Goal: Use online tool/utility: Use online tool/utility

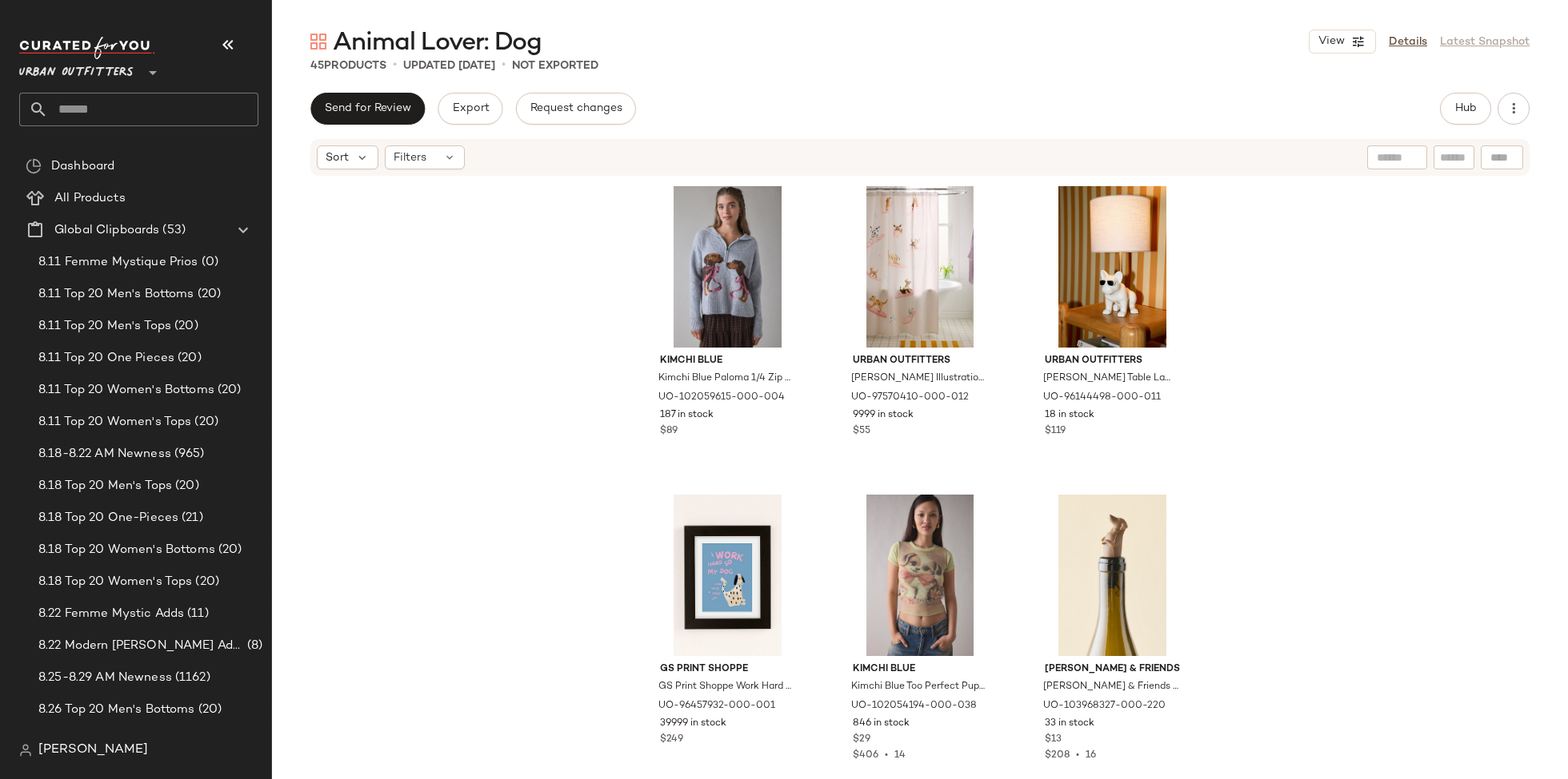
click at [67, 116] on input "text" at bounding box center [153, 109] width 210 height 34
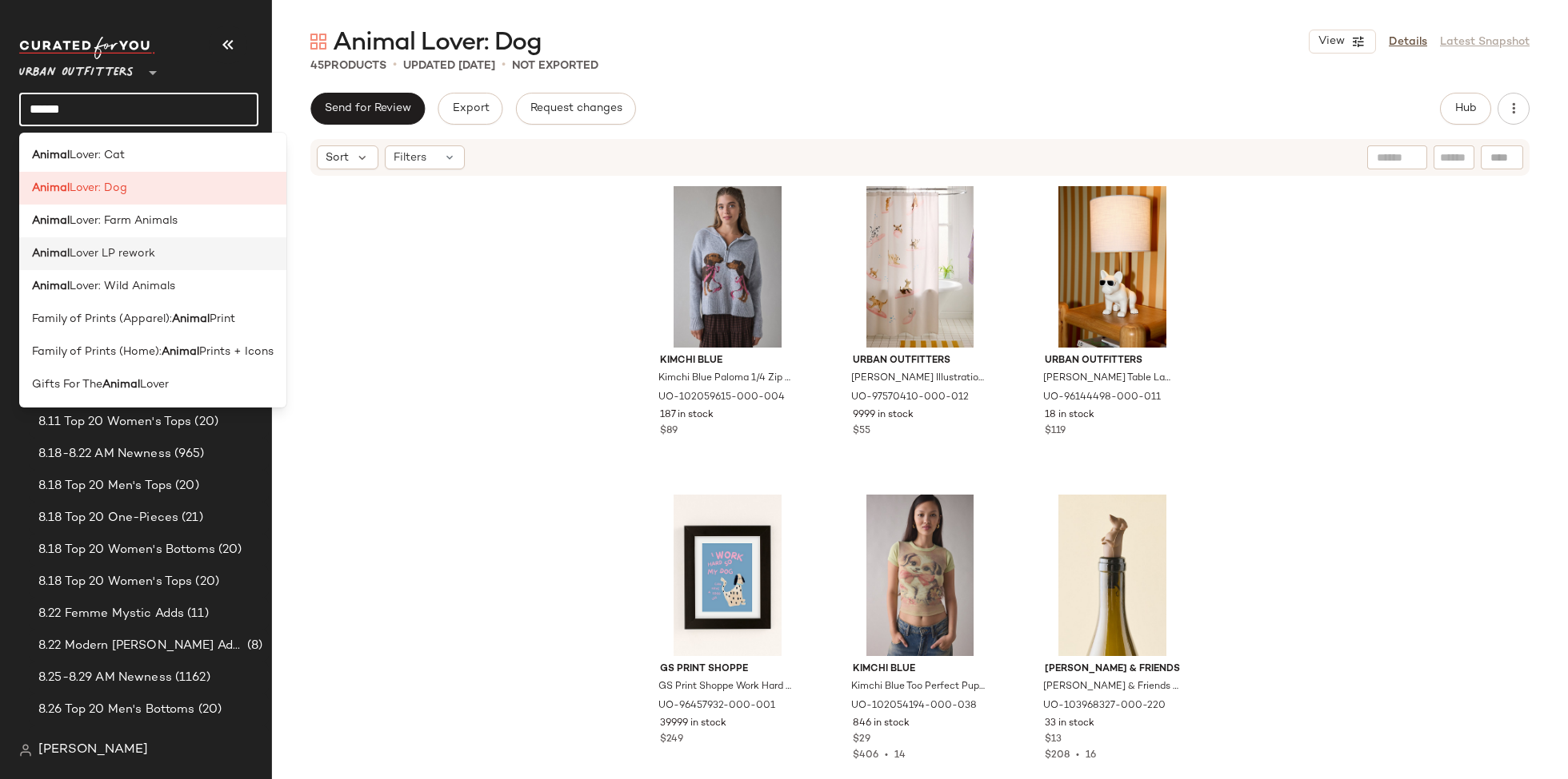
type input "******"
click at [99, 257] on span "Lover LP rework" at bounding box center [113, 254] width 85 height 16
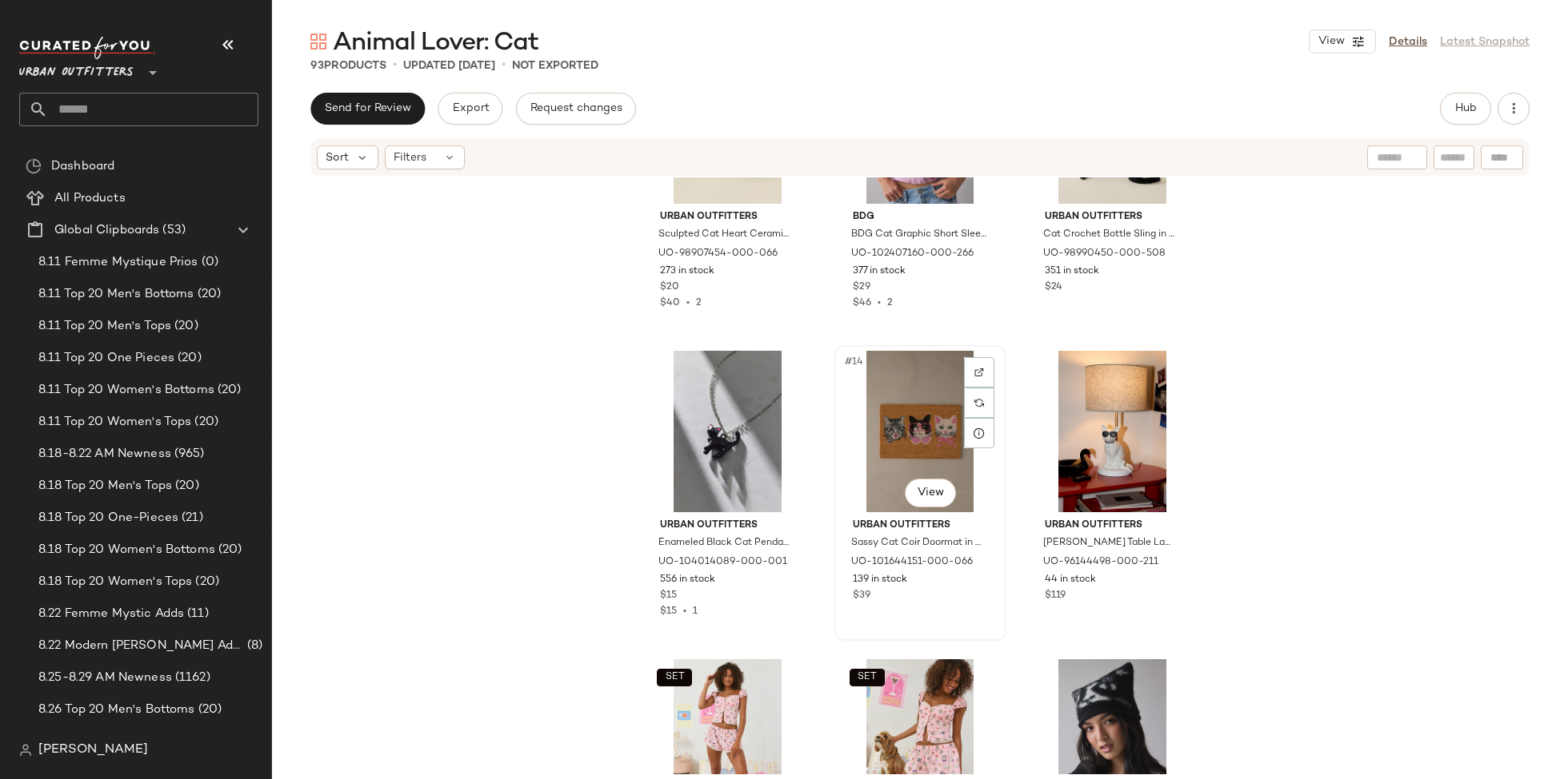
scroll to position [1091, 0]
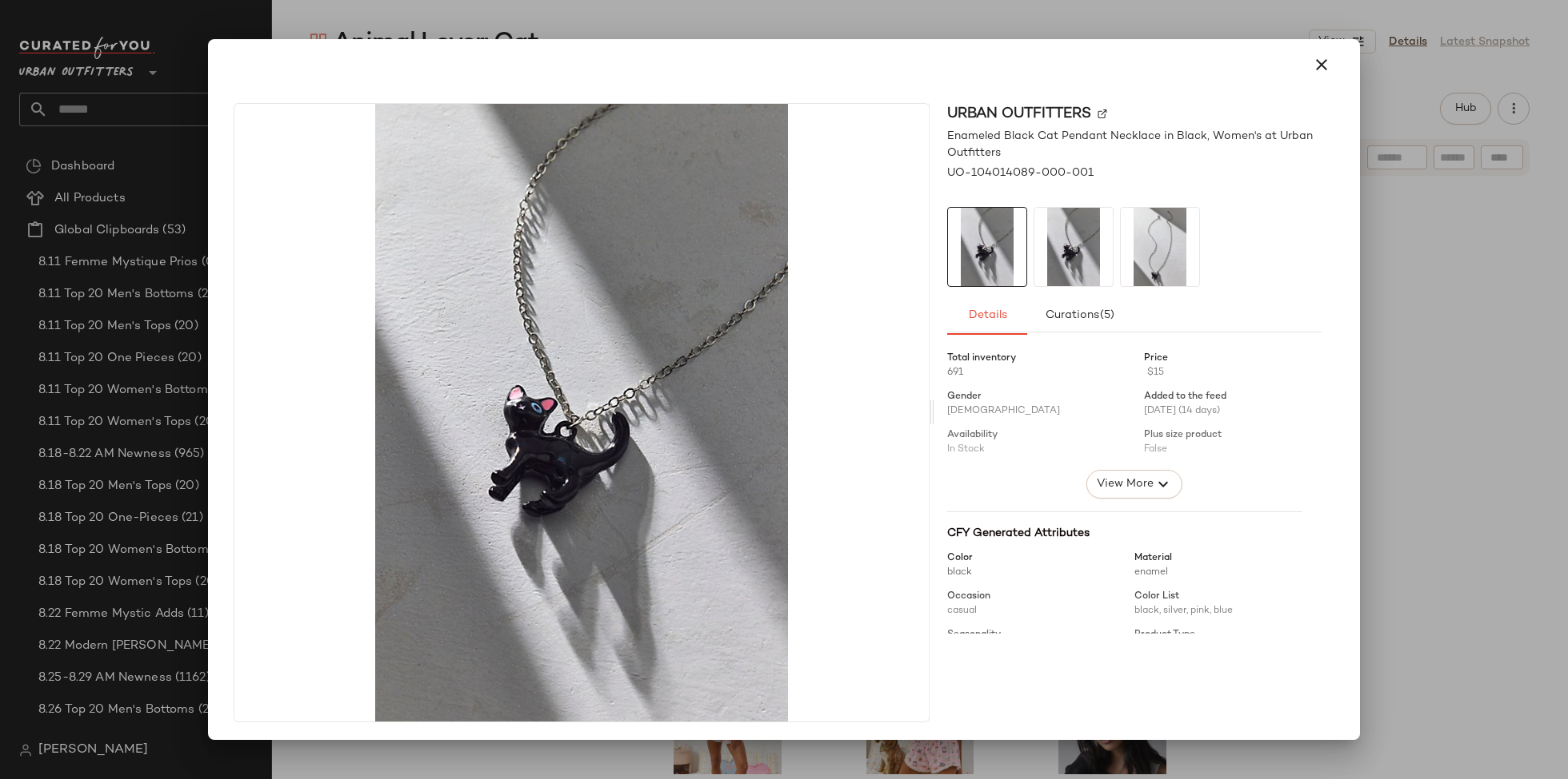
click at [811, 46] on div at bounding box center [784, 65] width 1114 height 39
click at [816, 27] on div at bounding box center [784, 389] width 1568 height 779
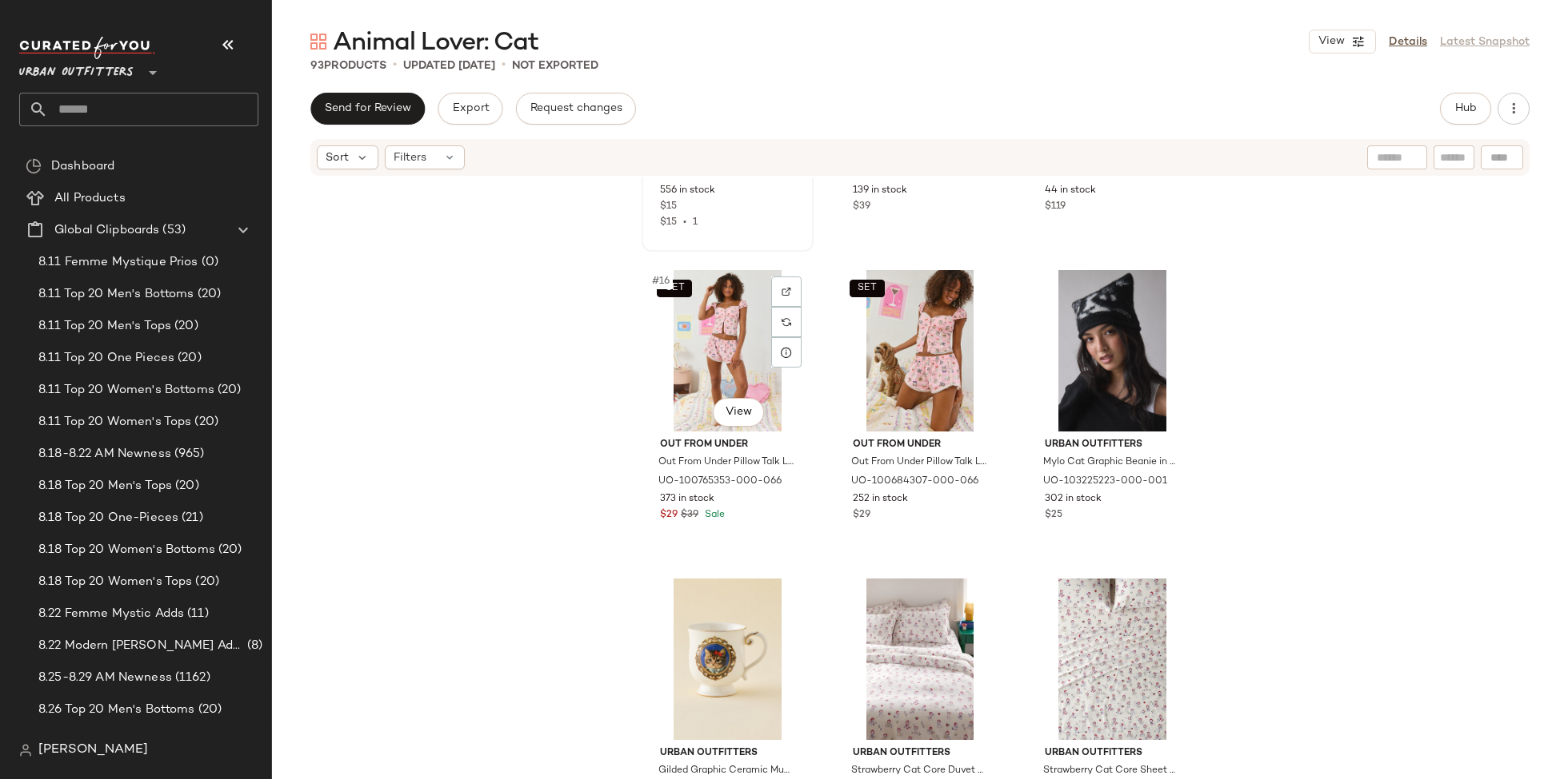
scroll to position [1480, 0]
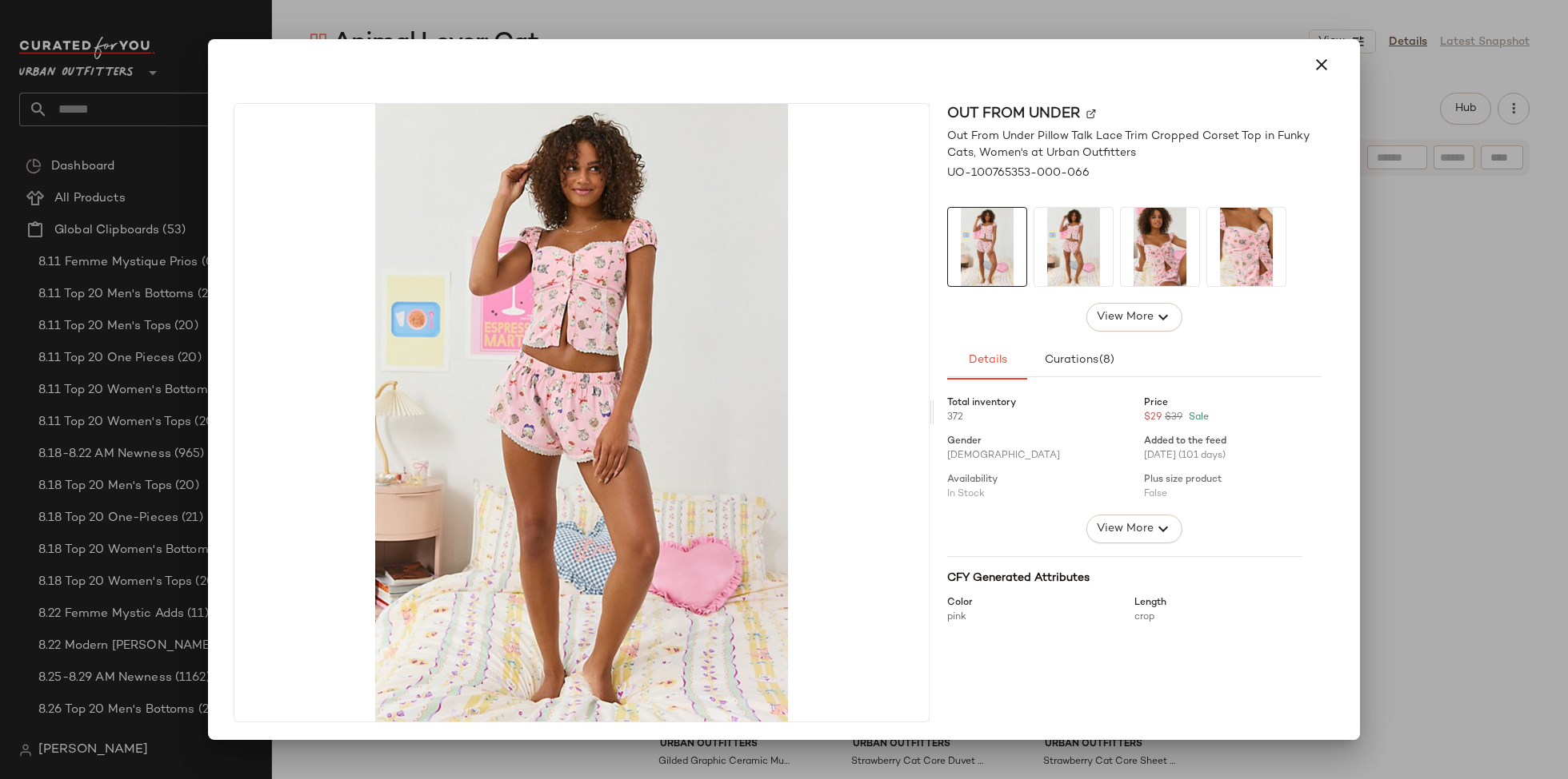
click at [802, 29] on div at bounding box center [784, 389] width 1568 height 779
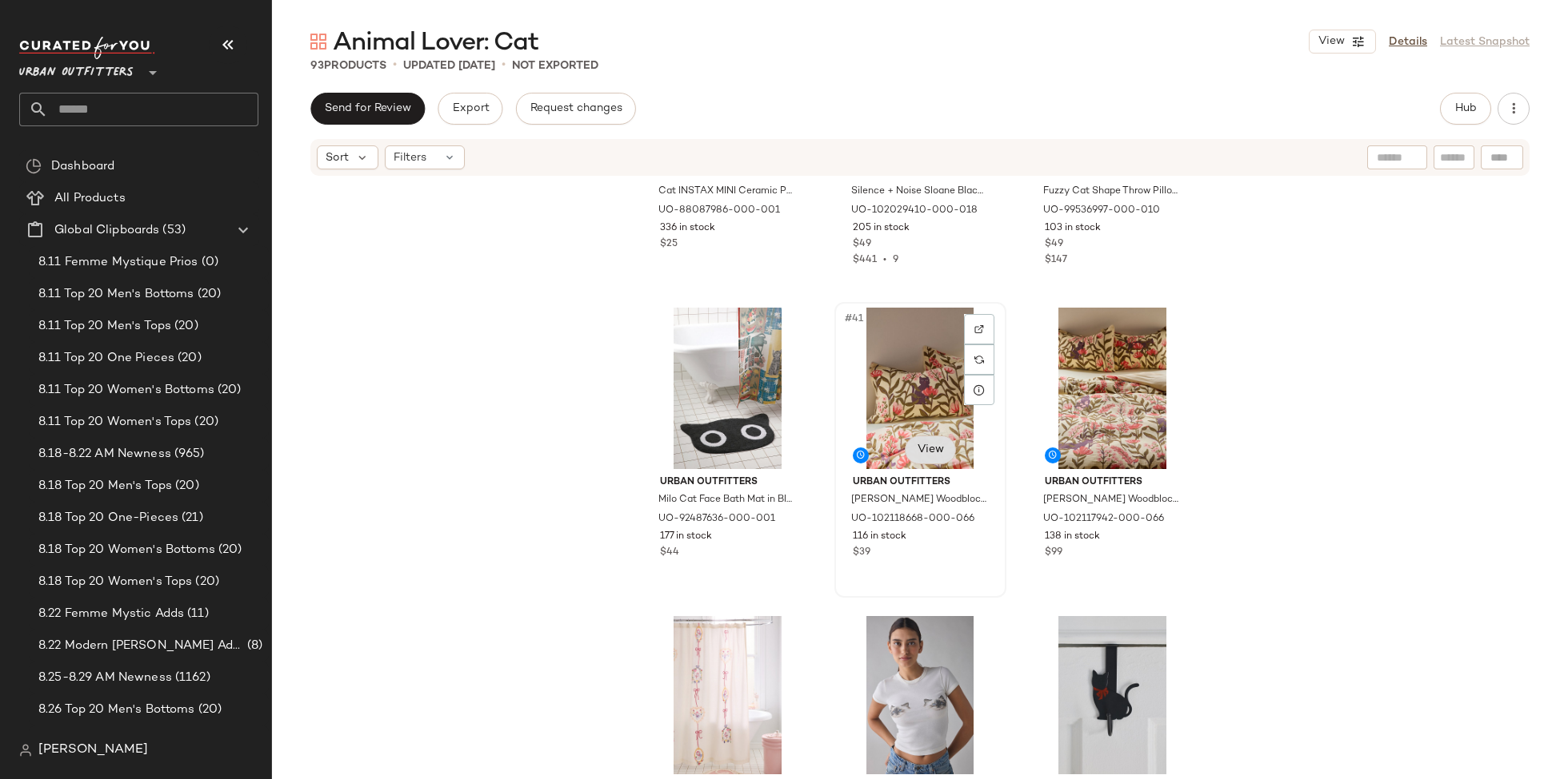
scroll to position [3901, 0]
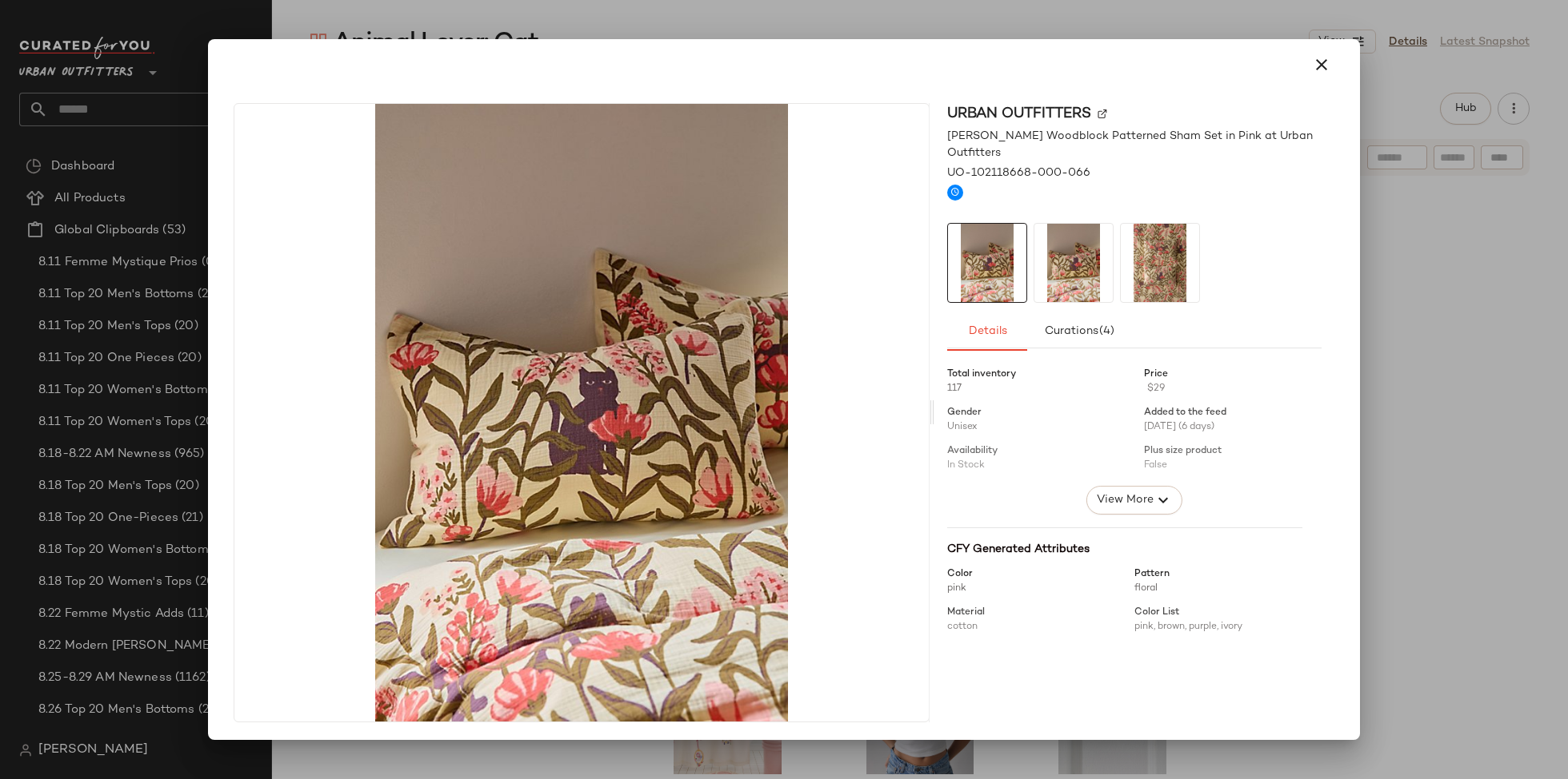
click at [1368, 380] on div at bounding box center [784, 389] width 1568 height 779
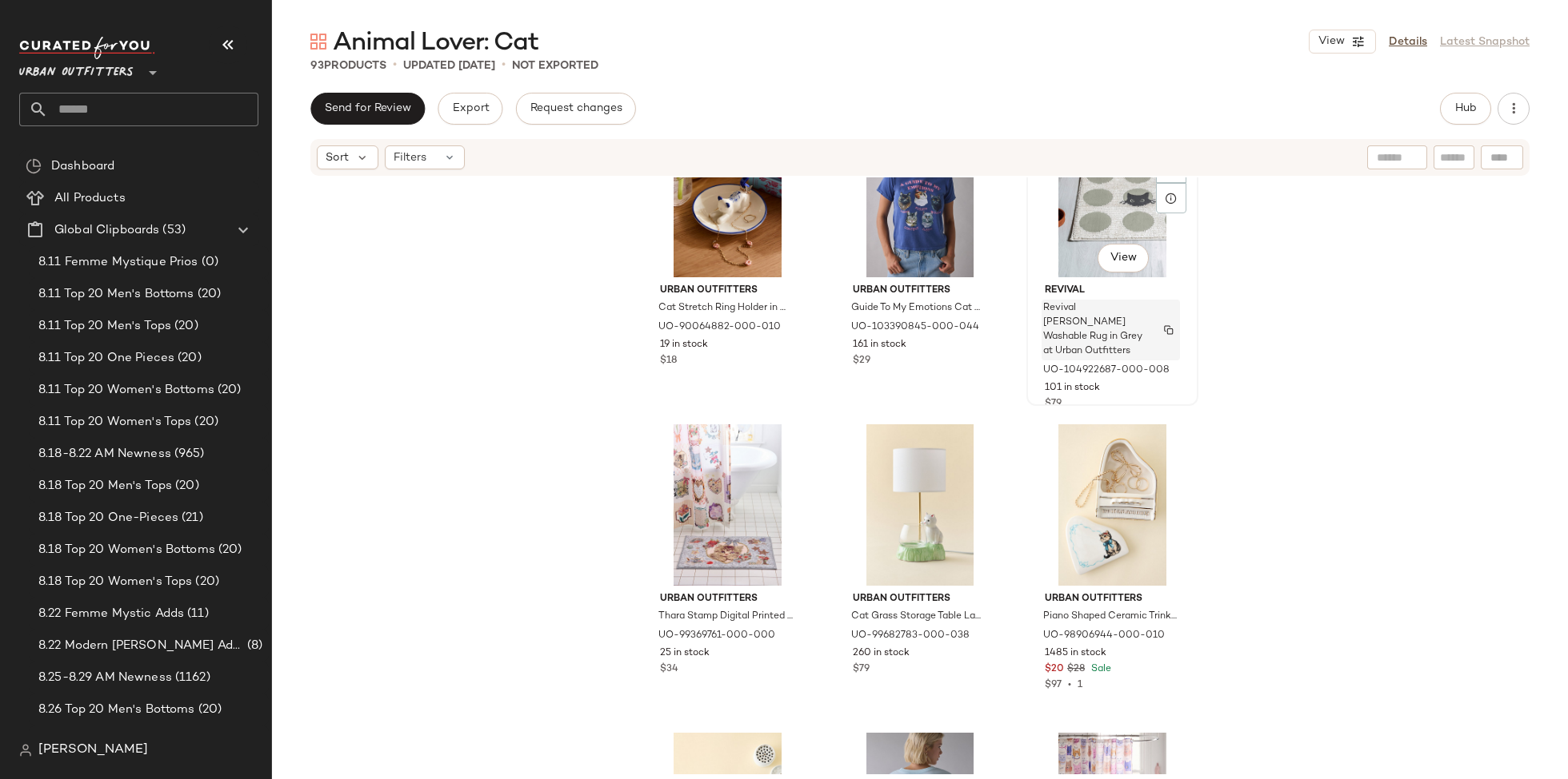
scroll to position [6540, 0]
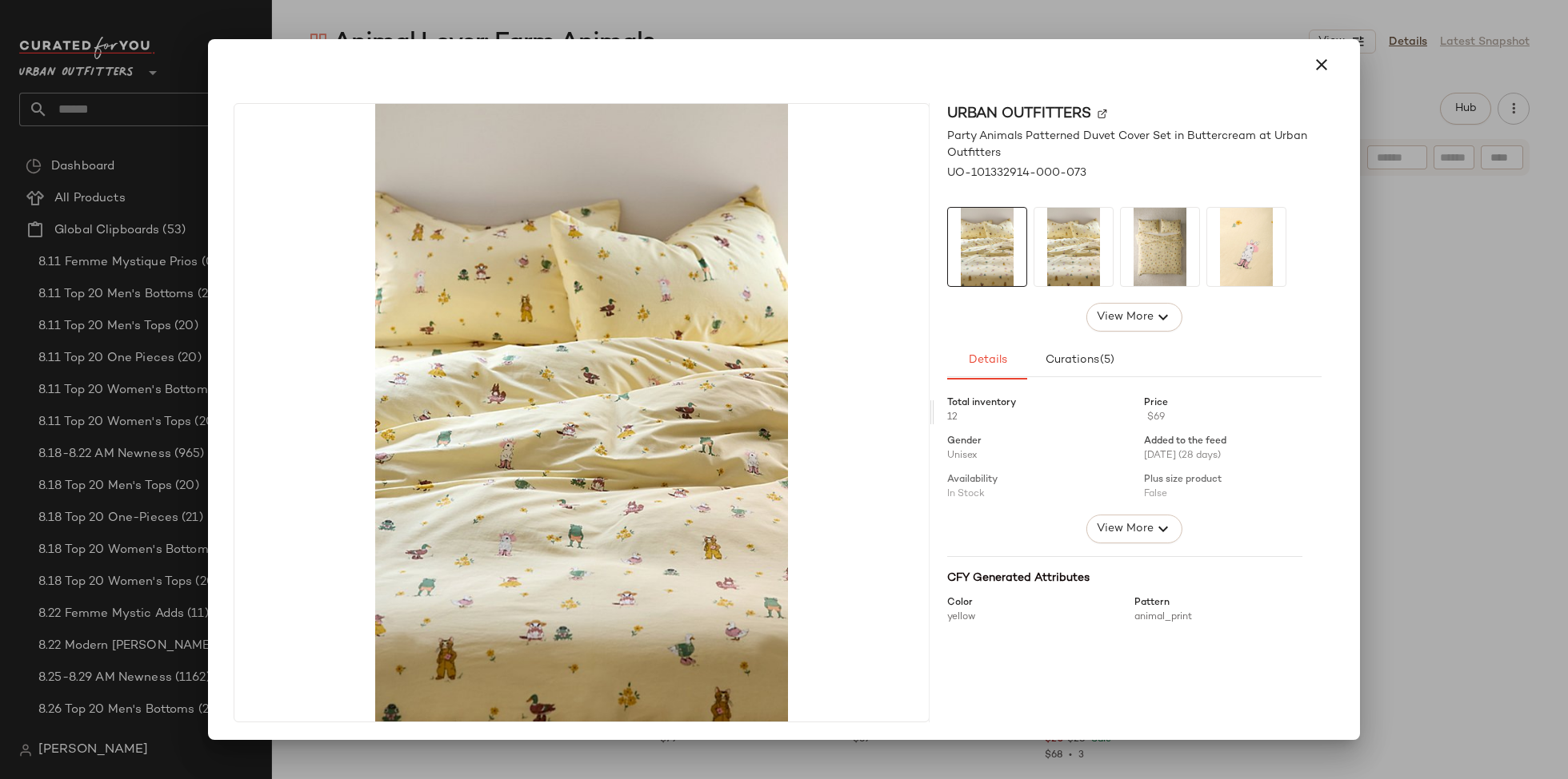
click at [870, 46] on div at bounding box center [784, 65] width 1114 height 39
click at [858, 22] on div at bounding box center [784, 389] width 1568 height 779
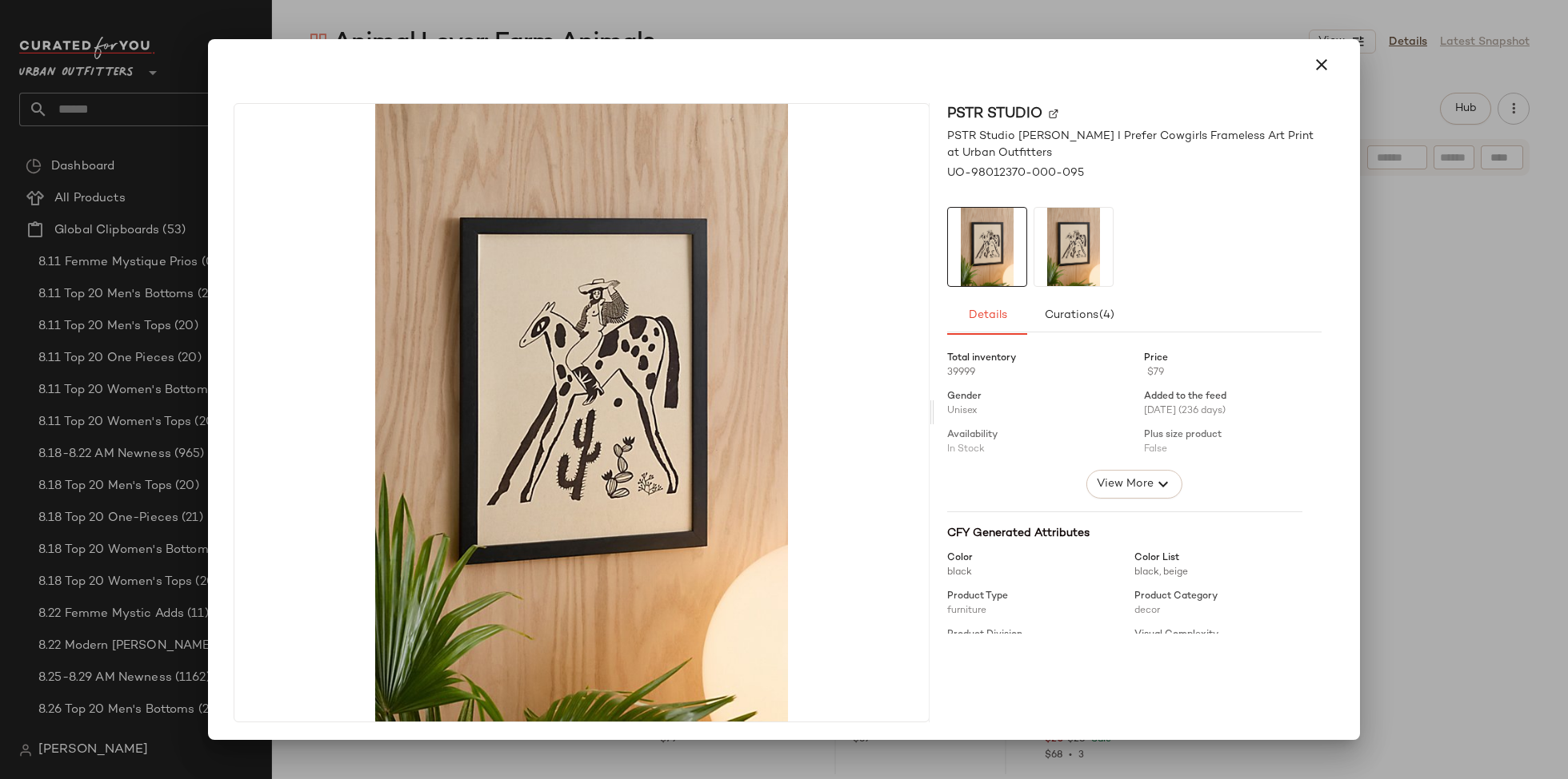
click at [1208, 754] on div at bounding box center [784, 389] width 1568 height 779
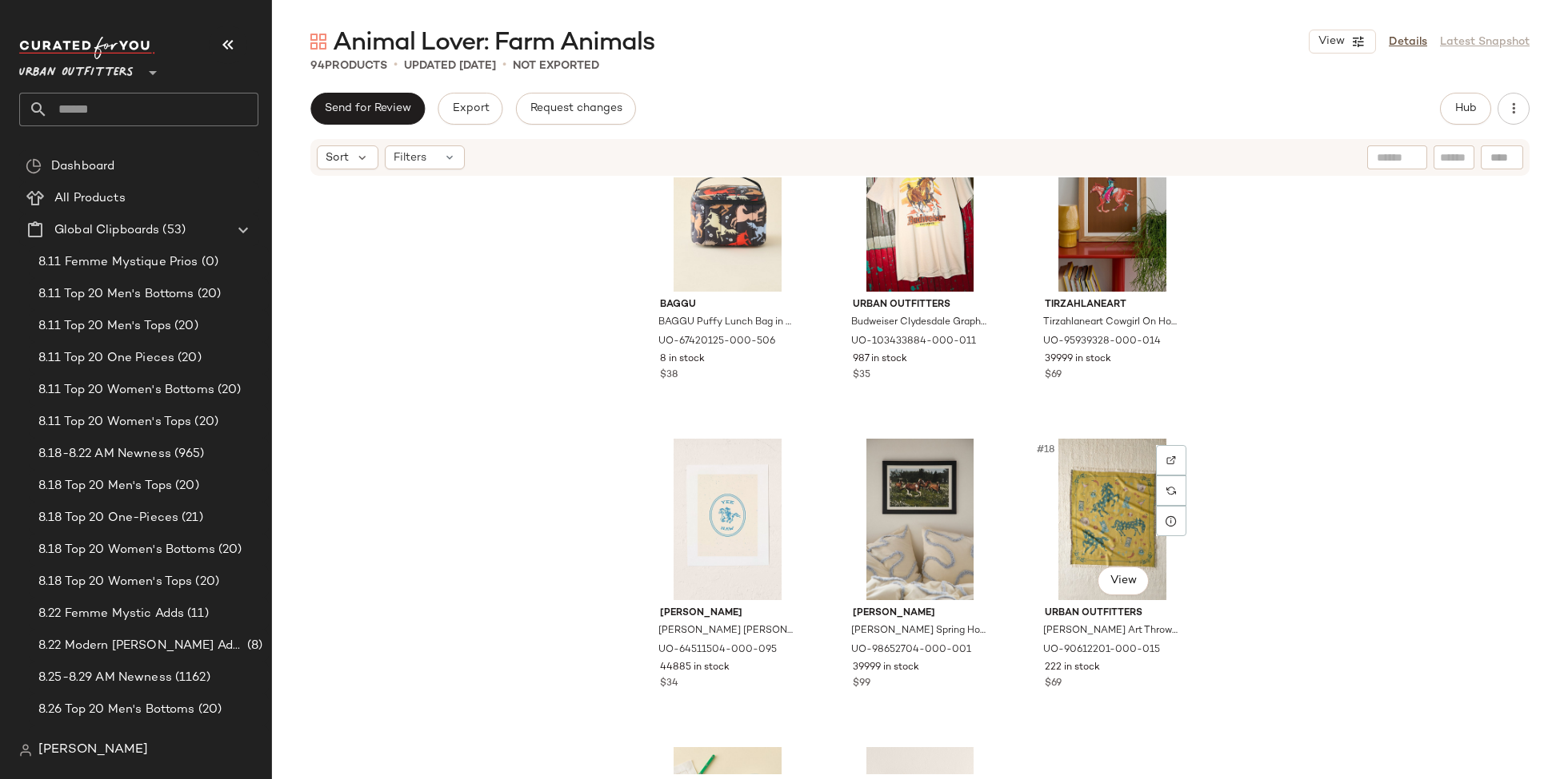
scroll to position [1326, 0]
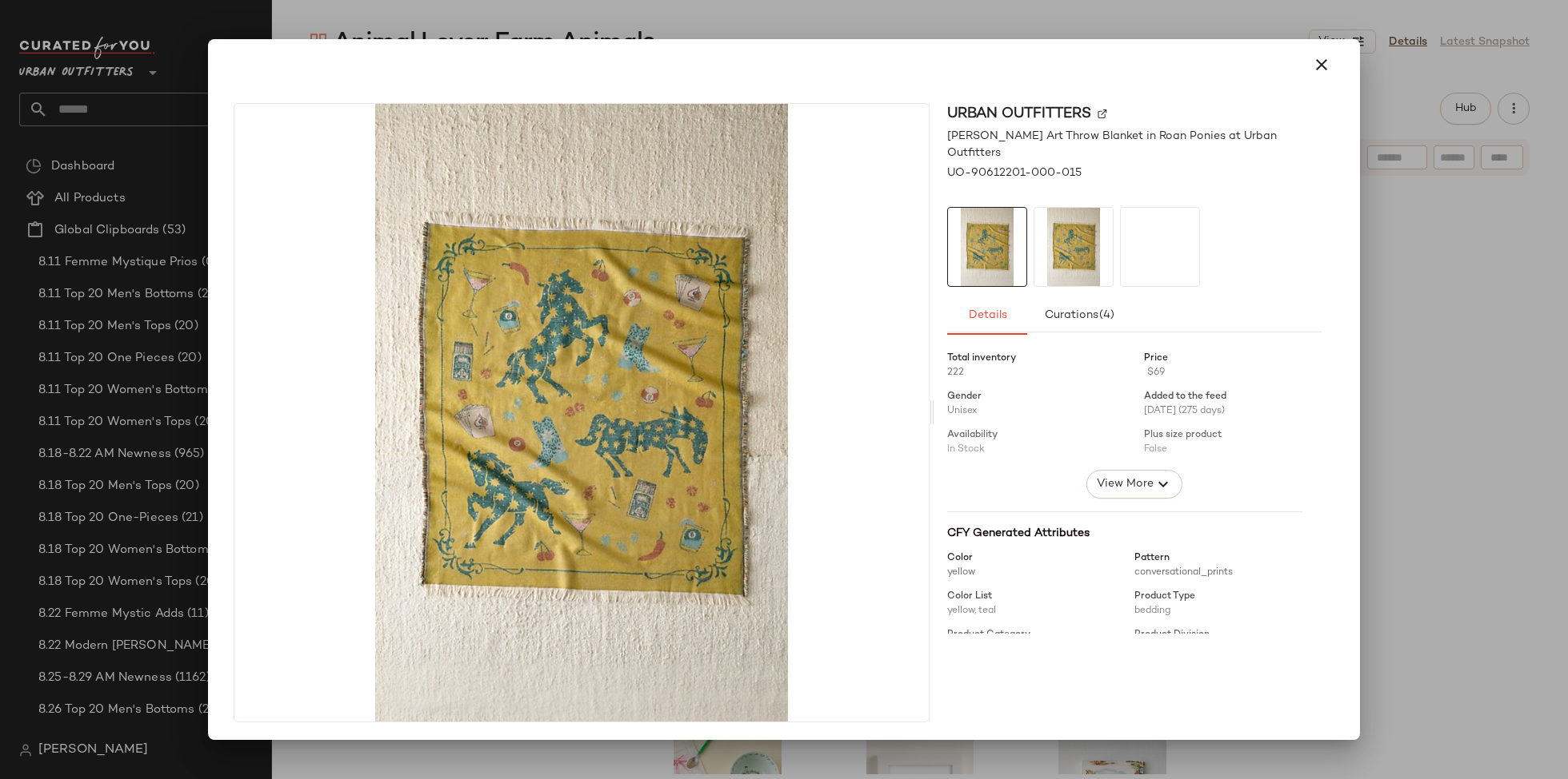
click at [1452, 612] on div at bounding box center [784, 389] width 1568 height 779
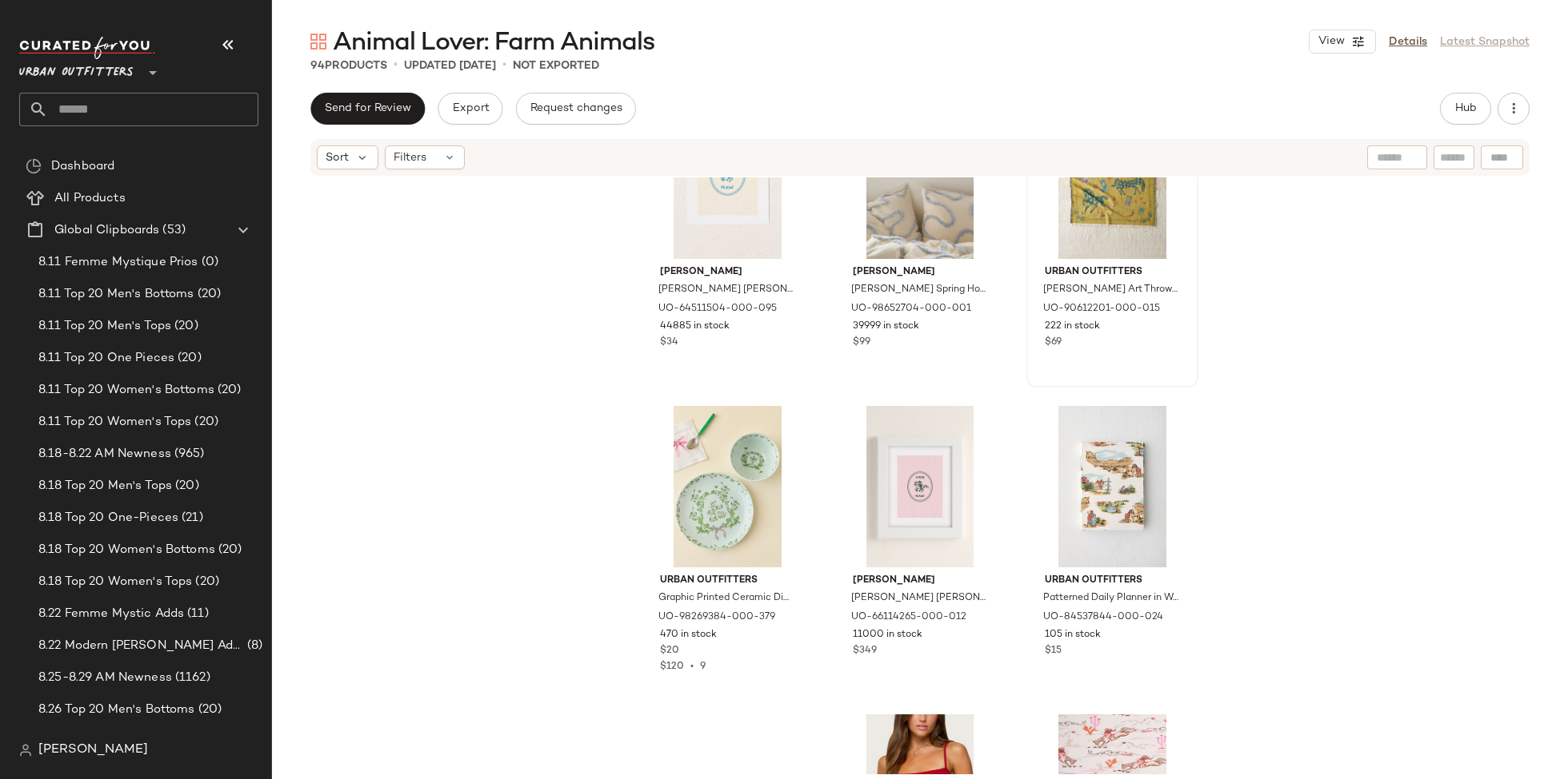
scroll to position [1652, 0]
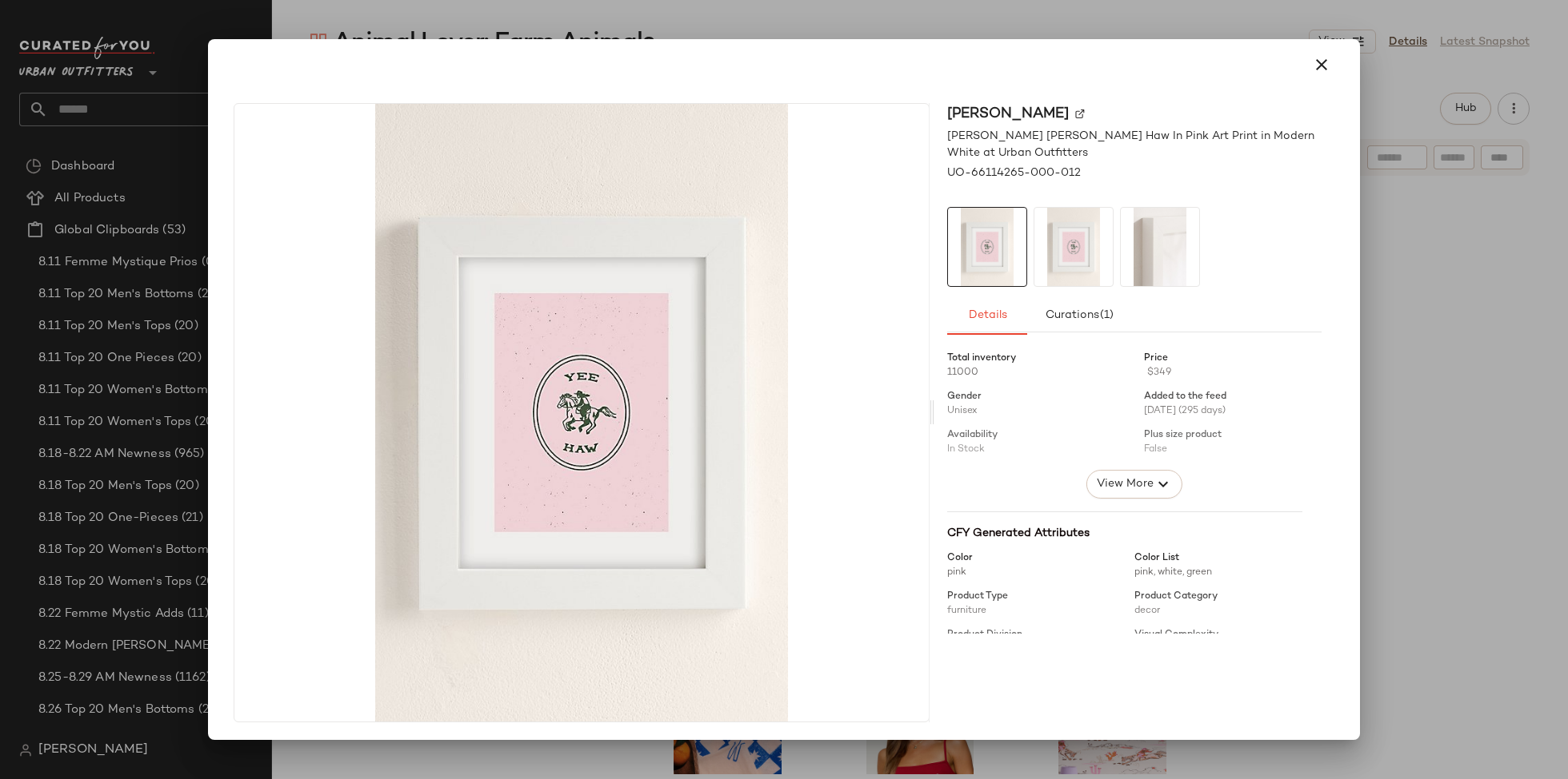
click at [1388, 415] on div at bounding box center [784, 389] width 1568 height 779
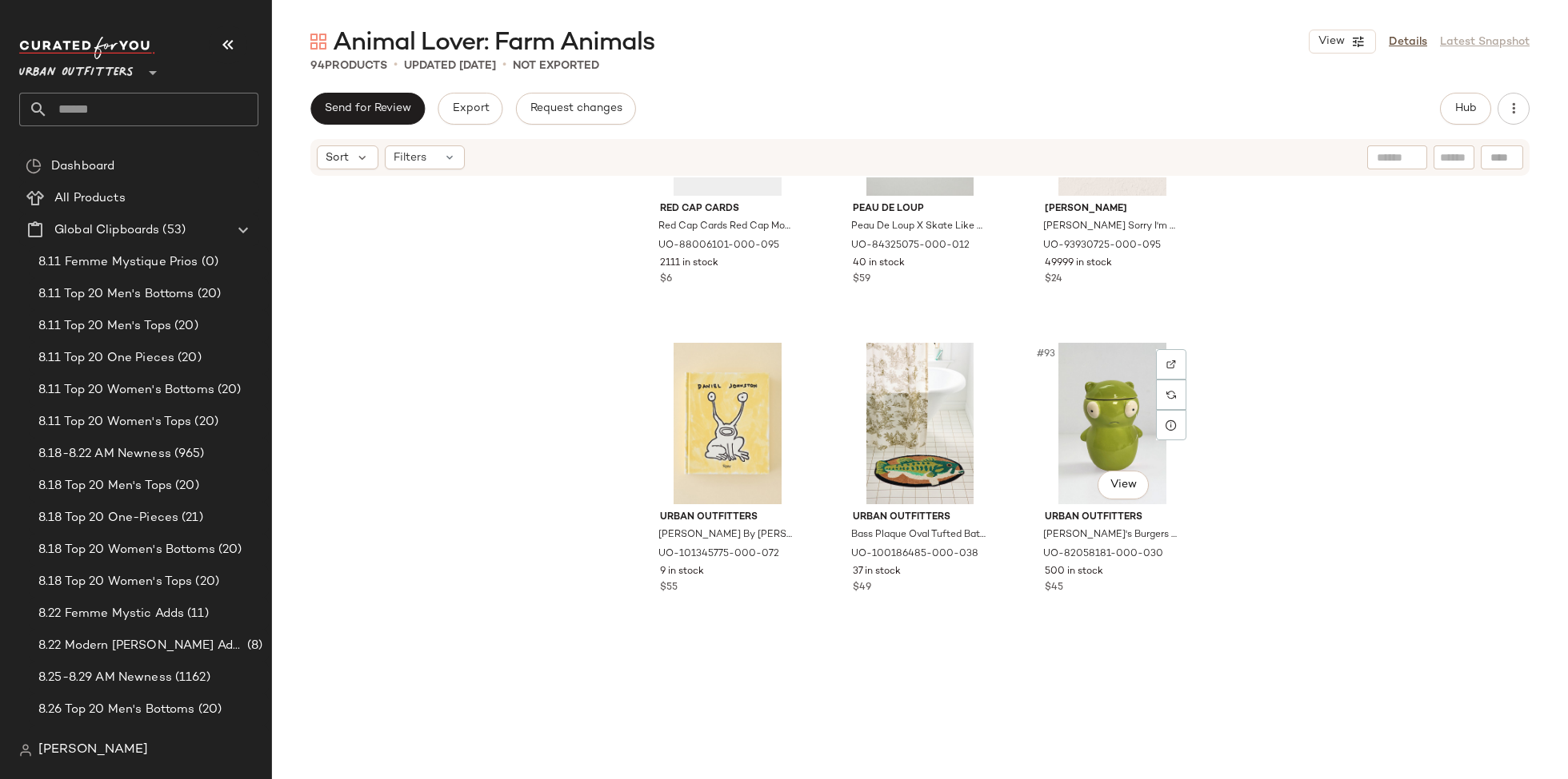
scroll to position [9134, 0]
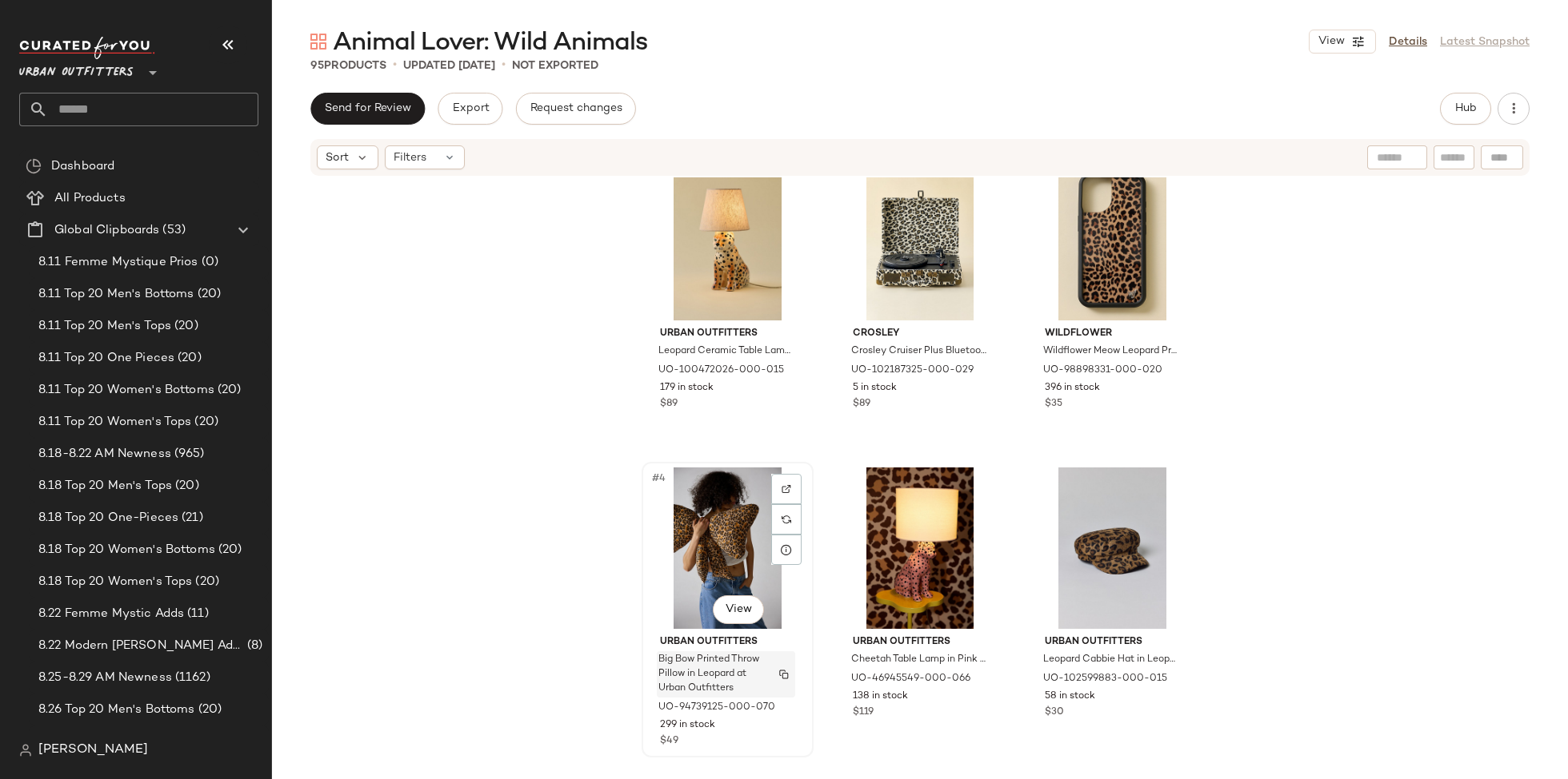
scroll to position [37, 0]
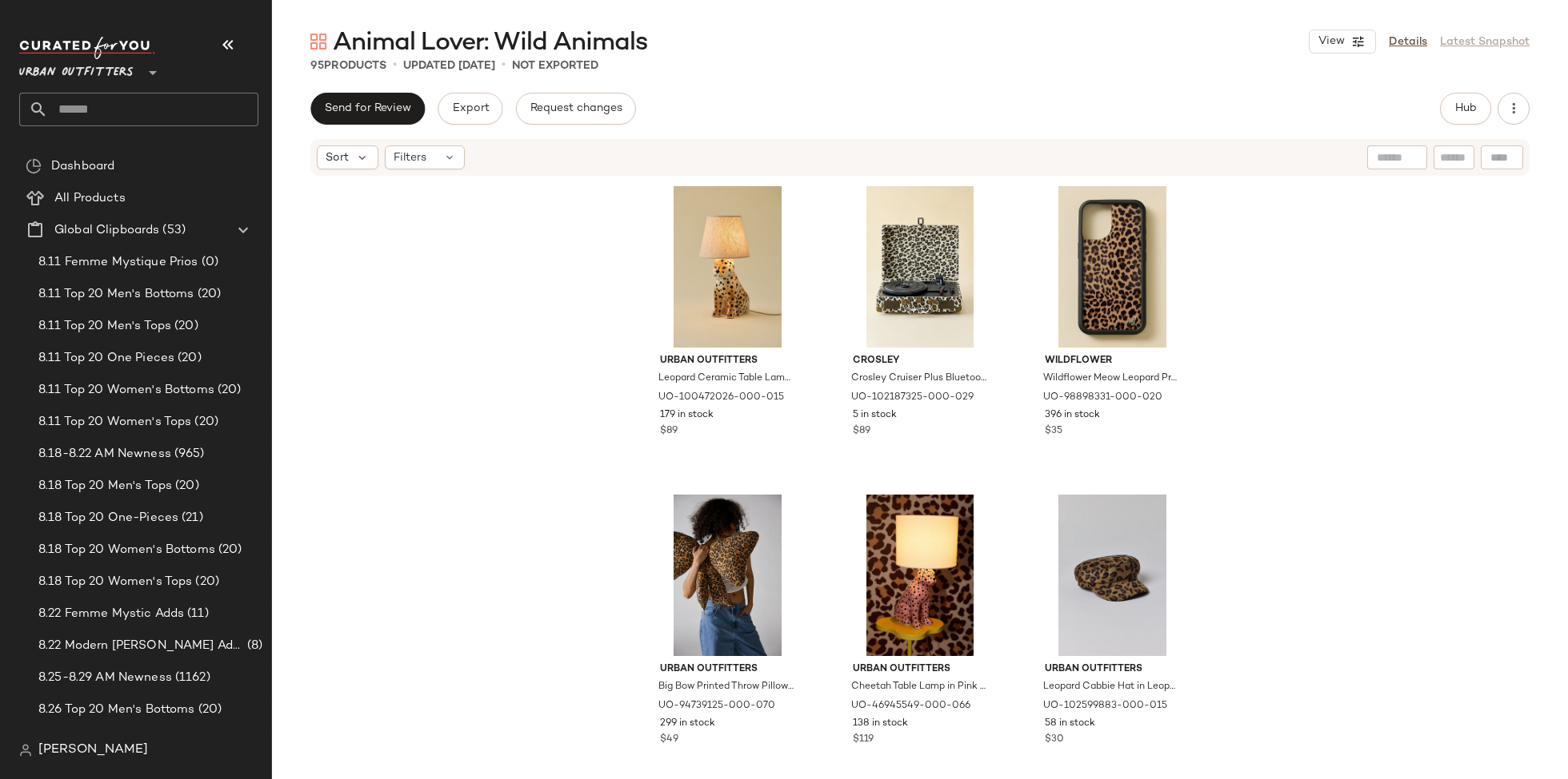
click at [179, 109] on input "text" at bounding box center [153, 109] width 210 height 34
click at [136, 101] on input "text" at bounding box center [153, 109] width 210 height 34
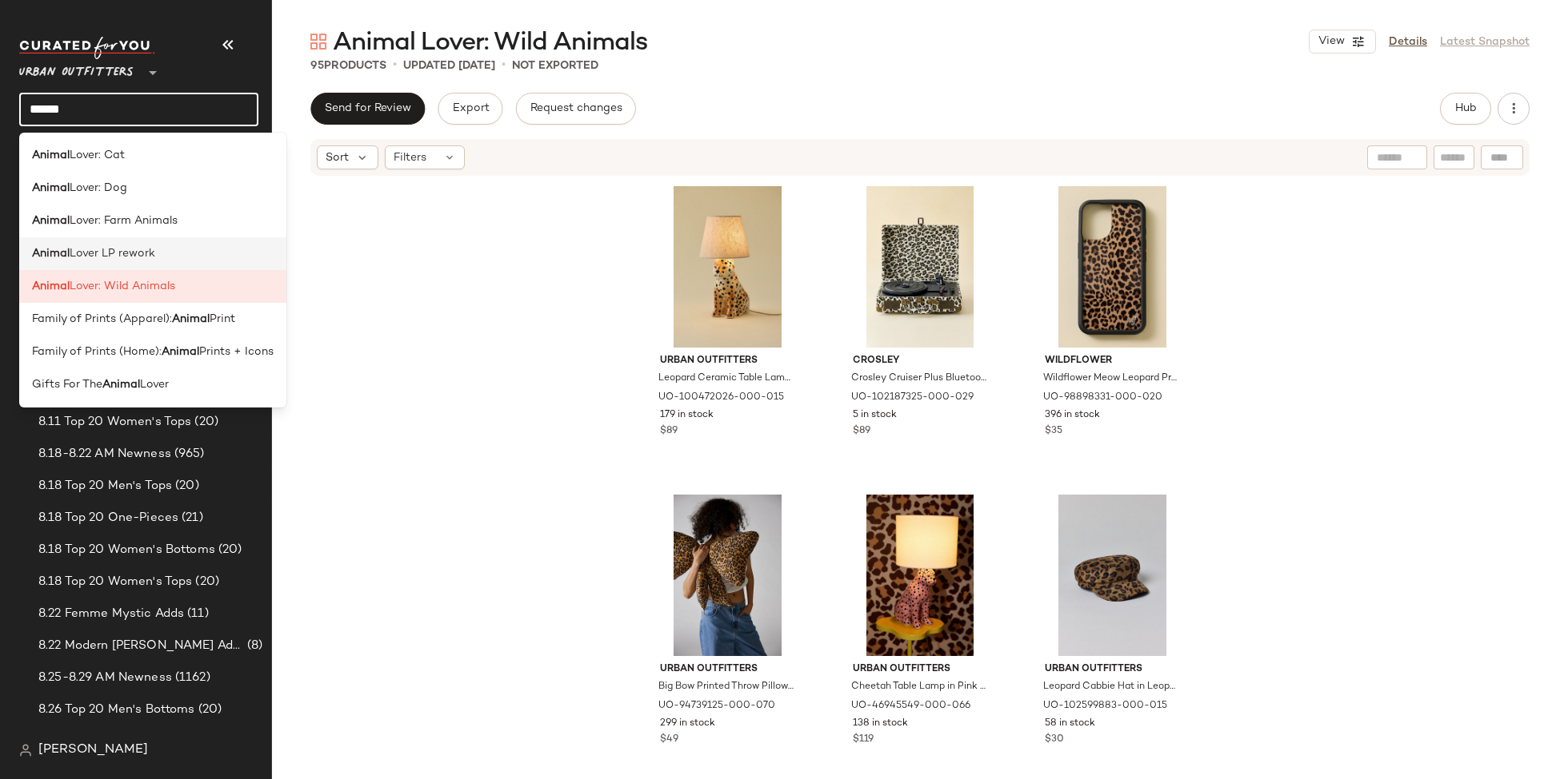
type input "******"
click at [131, 254] on span "Lover LP rework" at bounding box center [113, 254] width 85 height 16
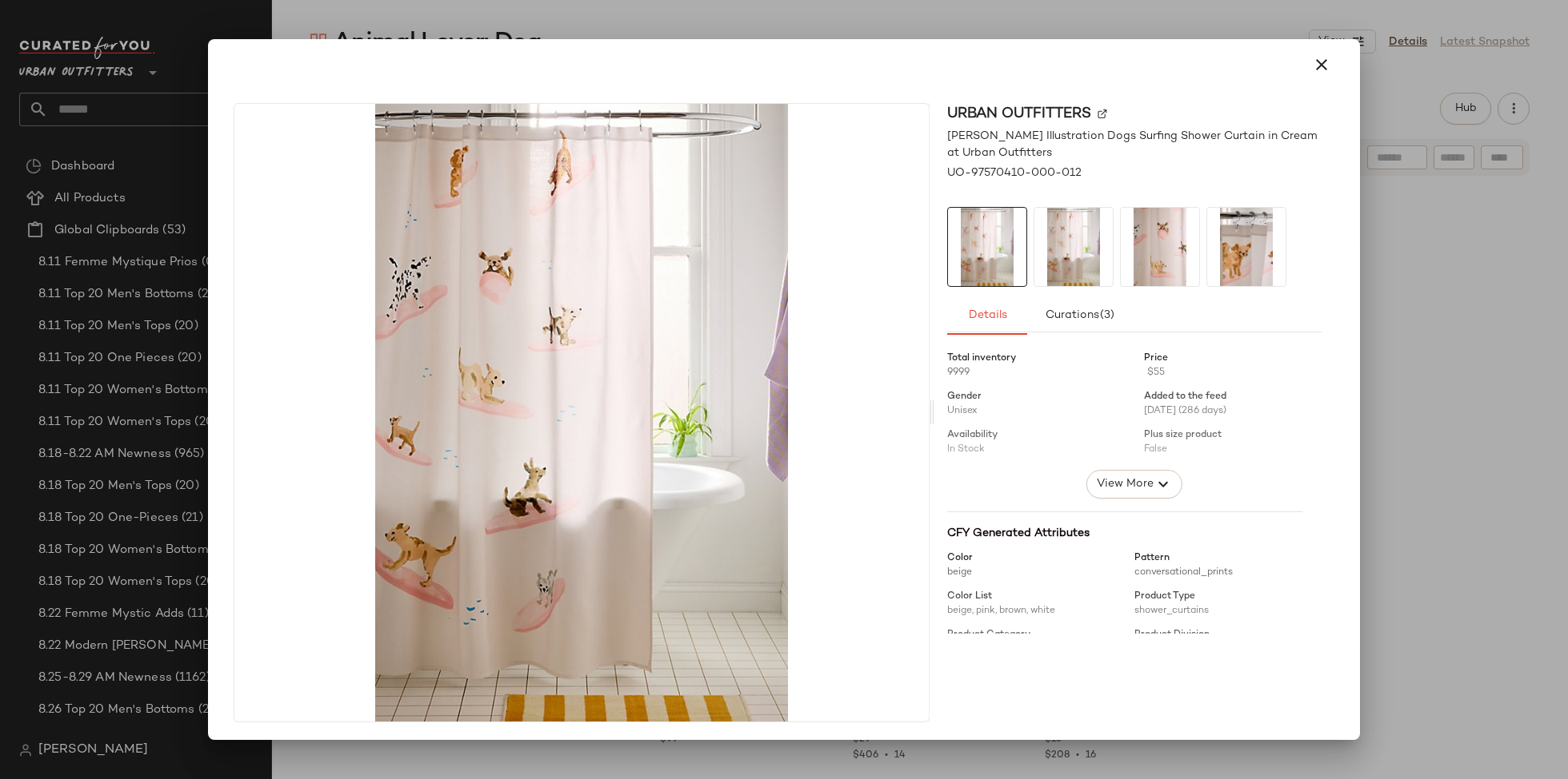
click at [1424, 279] on div at bounding box center [784, 389] width 1568 height 779
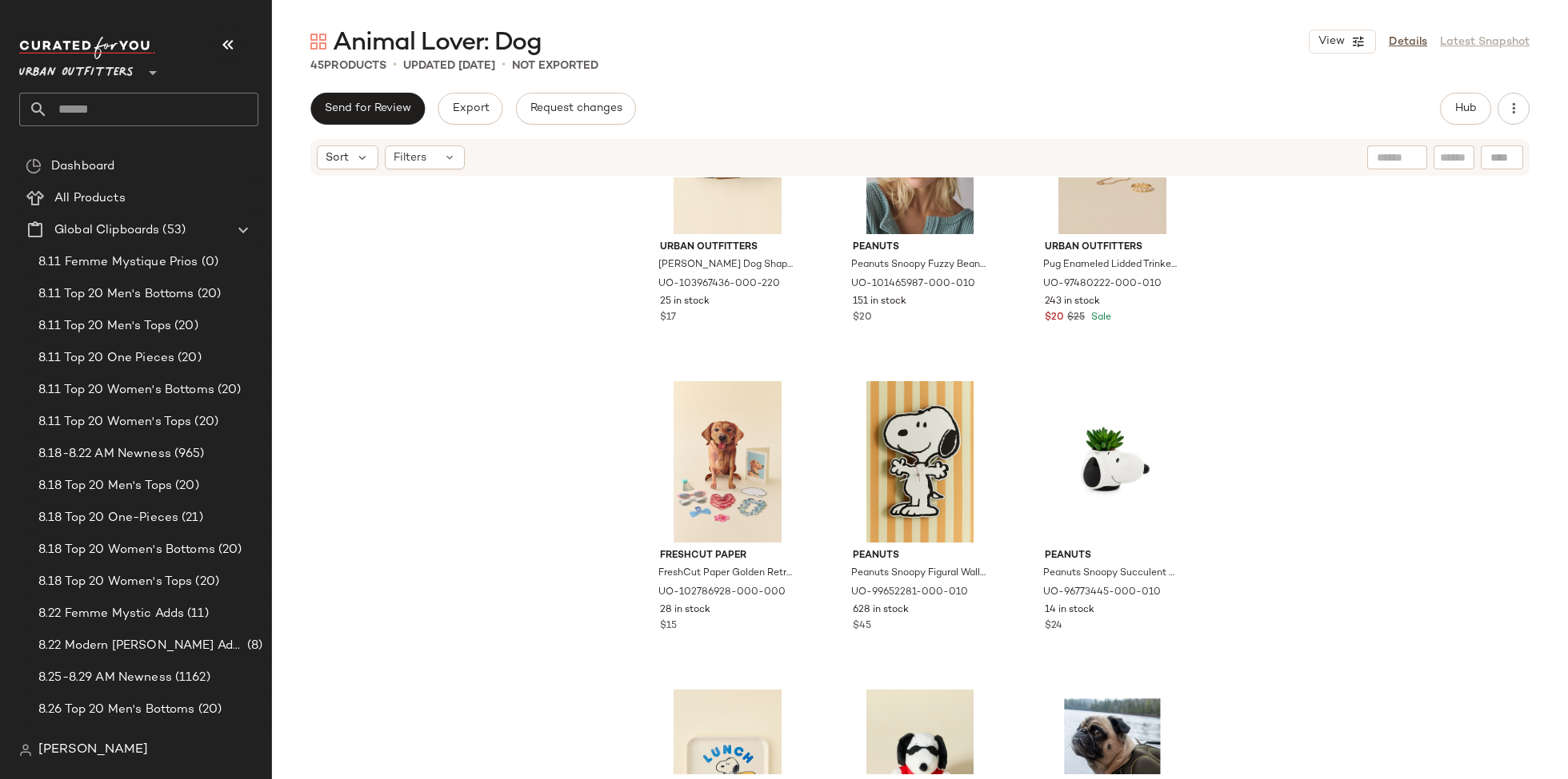
scroll to position [1896, 0]
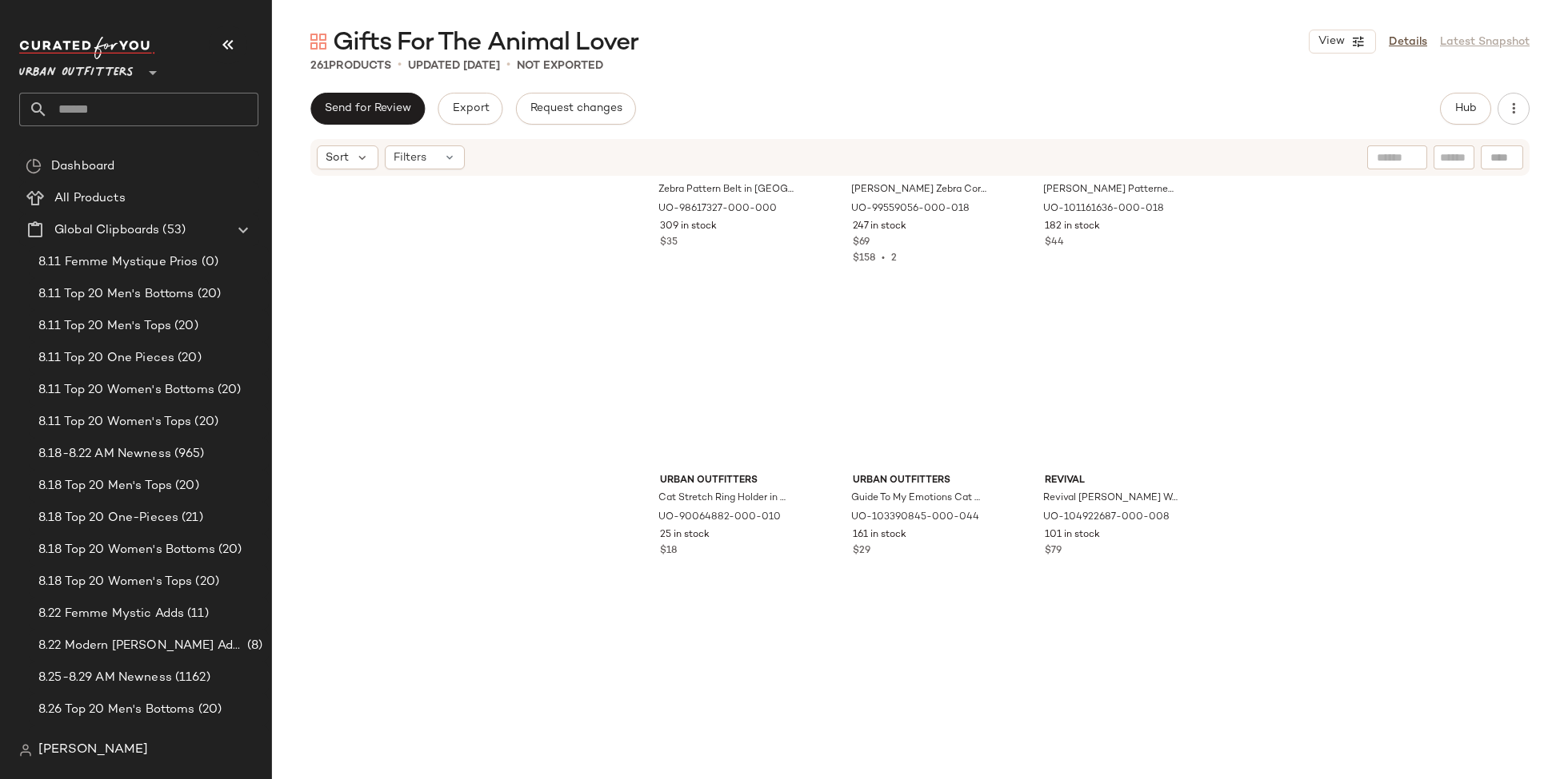
scroll to position [6745, 0]
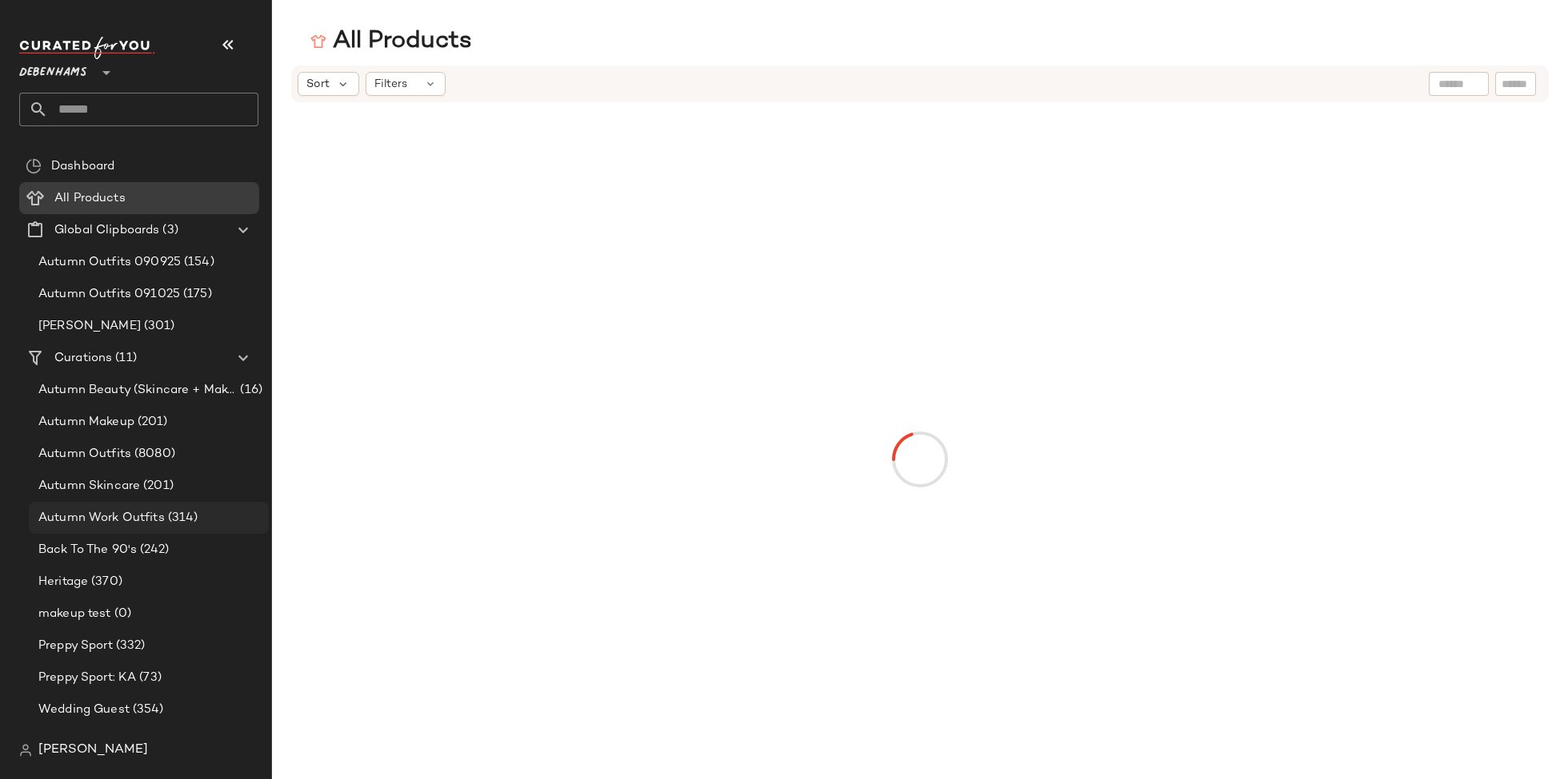
click at [150, 520] on span "Autumn Work Outfits" at bounding box center [102, 518] width 126 height 18
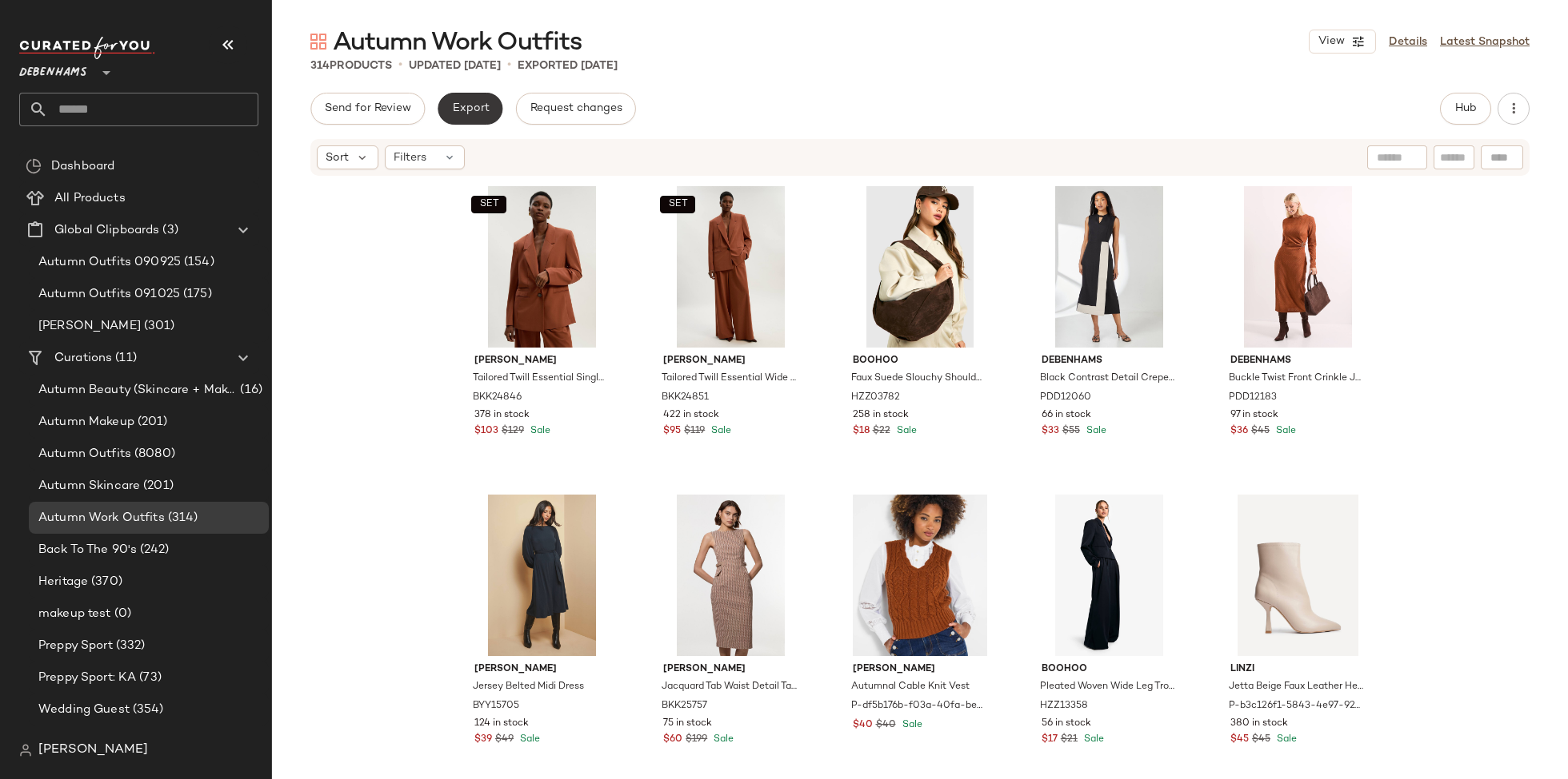
click at [454, 100] on button "Export" at bounding box center [470, 108] width 65 height 32
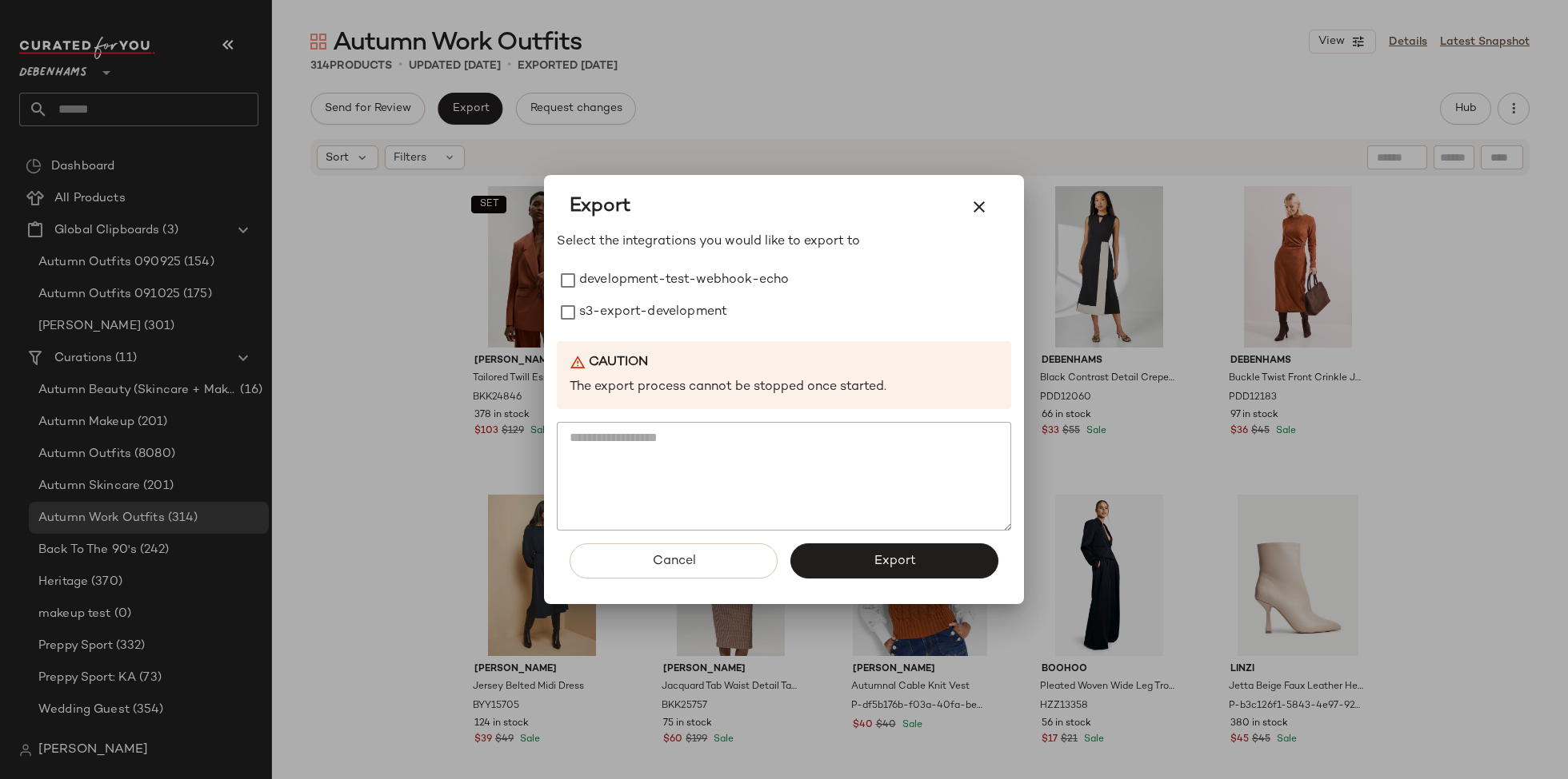
click at [643, 250] on p "Select the integrations you would like to export to" at bounding box center [784, 241] width 454 height 19
click at [641, 259] on div "Select the integrations you would like to export to development-test-webhook-ec…" at bounding box center [784, 382] width 454 height 299
